Goal: Information Seeking & Learning: Find specific page/section

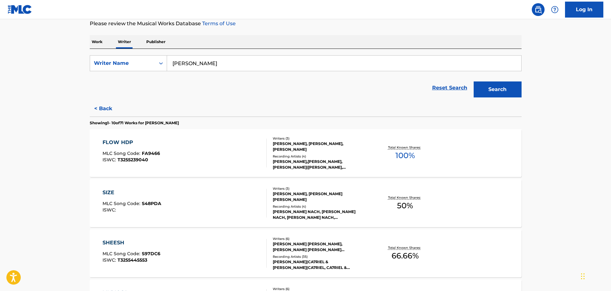
scroll to position [76, 0]
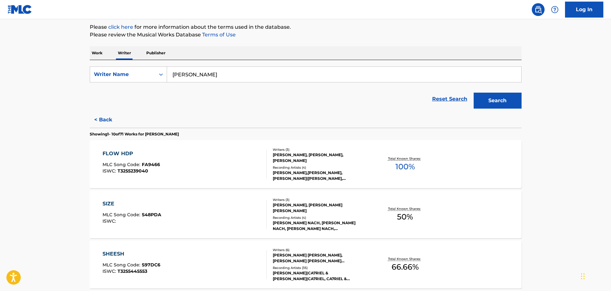
click at [118, 155] on div "FLOW HDP" at bounding box center [132, 154] width 58 height 8
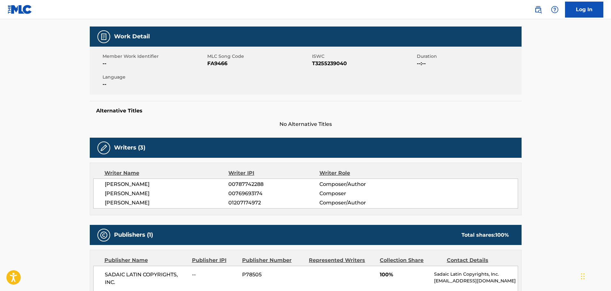
scroll to position [94, 0]
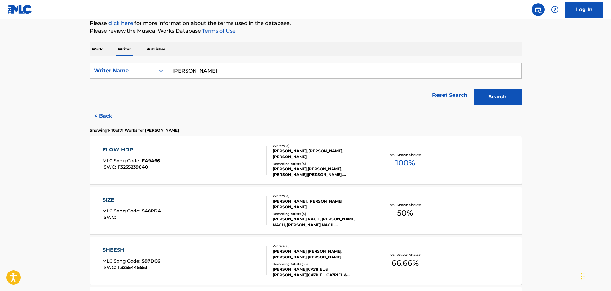
scroll to position [96, 0]
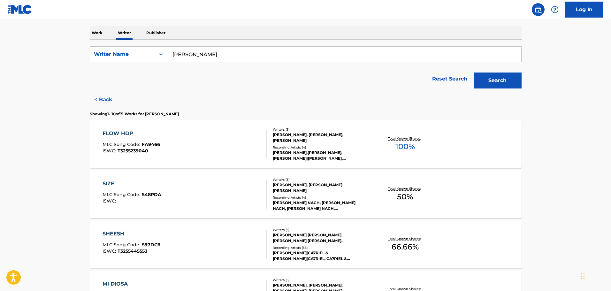
click at [107, 184] on div "SIZE" at bounding box center [132, 184] width 59 height 8
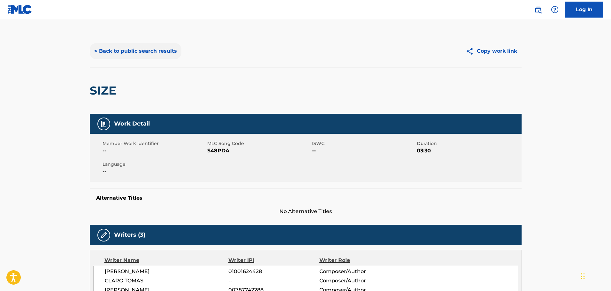
click at [117, 53] on button "< Back to public search results" at bounding box center [136, 51] width 92 height 16
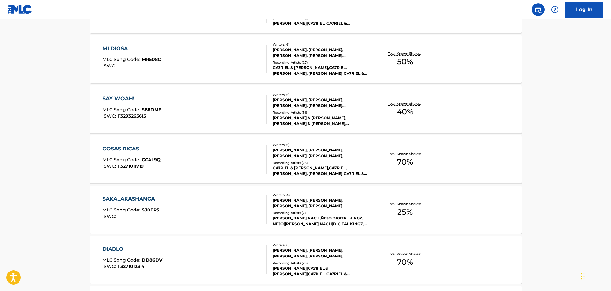
scroll to position [491, 0]
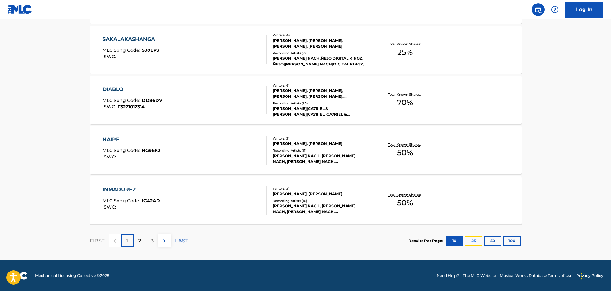
click at [473, 242] on button "25" at bounding box center [474, 241] width 18 height 10
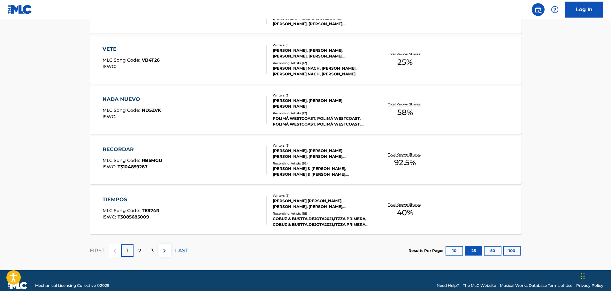
scroll to position [1243, 0]
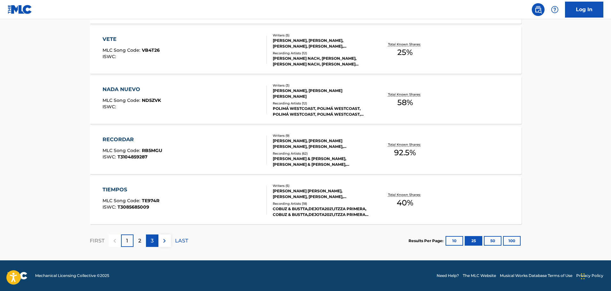
click at [152, 240] on p "3" at bounding box center [152, 241] width 3 height 8
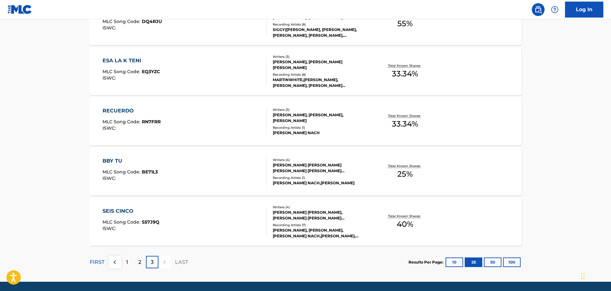
scroll to position [1043, 0]
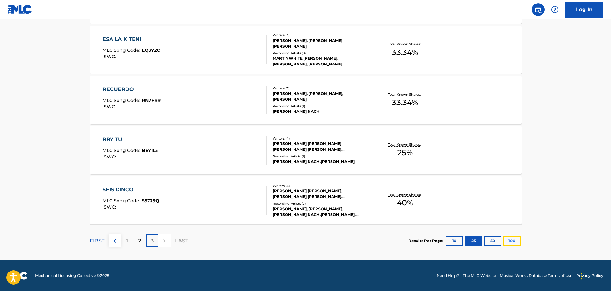
click at [510, 241] on button "100" at bounding box center [512, 241] width 18 height 10
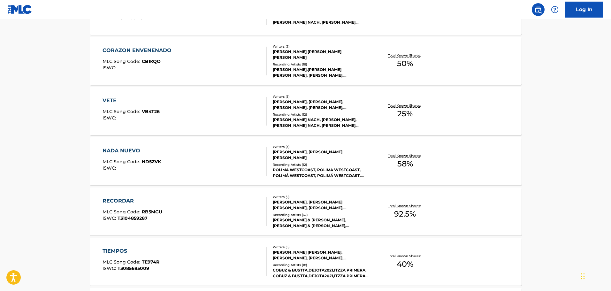
scroll to position [1214, 0]
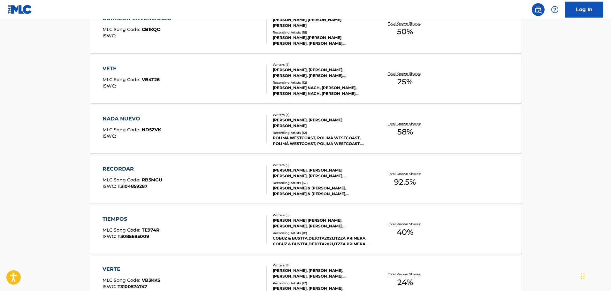
click at [309, 172] on div "[PERSON_NAME], [PERSON_NAME] [PERSON_NAME], [PERSON_NAME], [PERSON_NAME], [PERS…" at bounding box center [321, 173] width 96 height 12
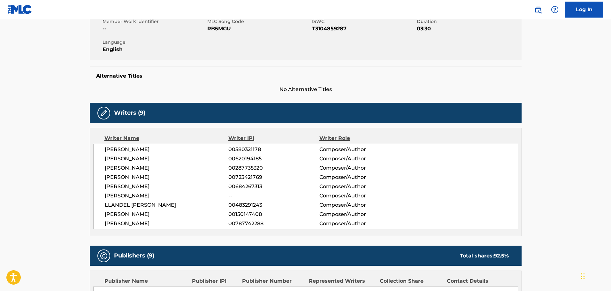
scroll to position [128, 0]
